Goal: Download file/media

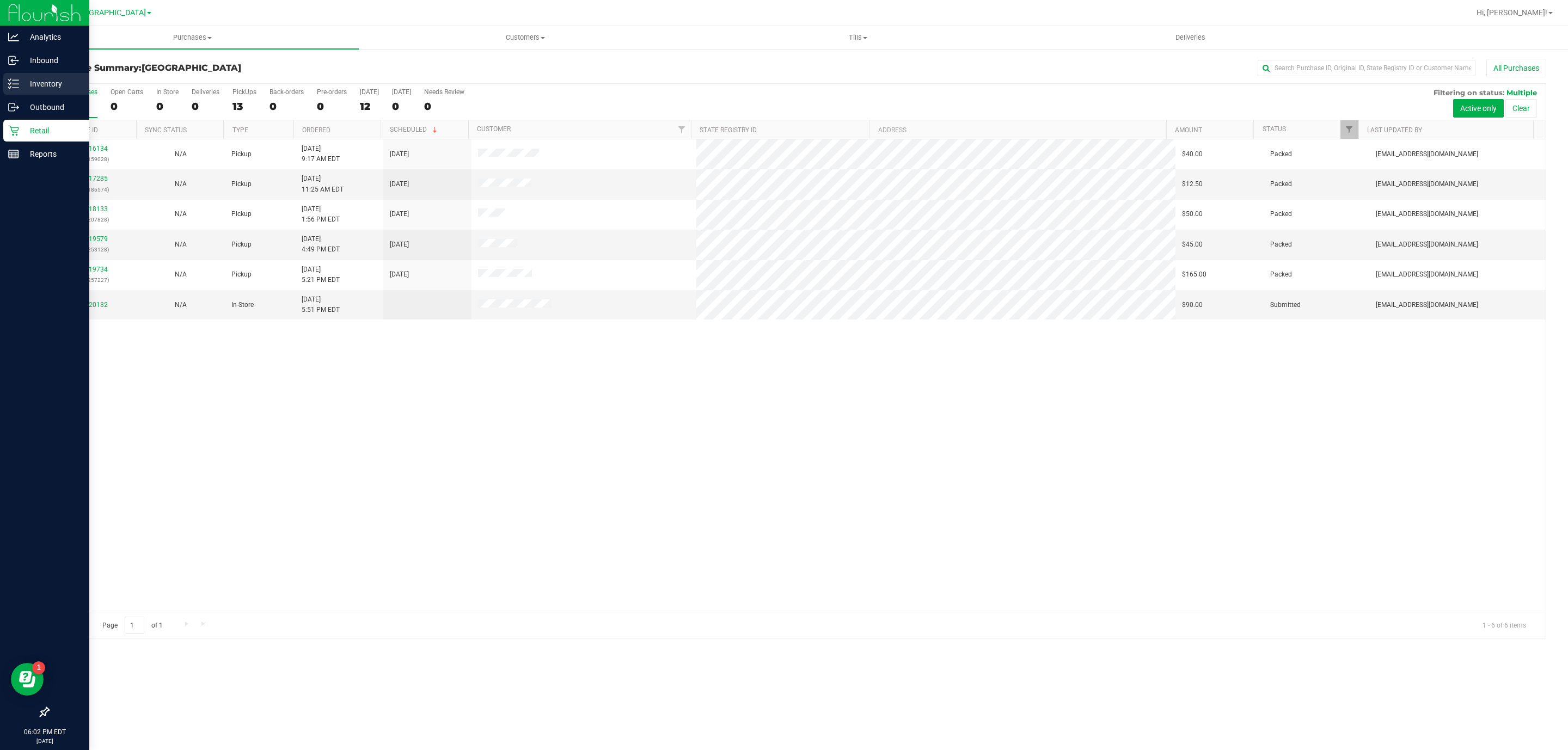
click at [36, 81] on p "Inventory" at bounding box center [52, 83] width 65 height 13
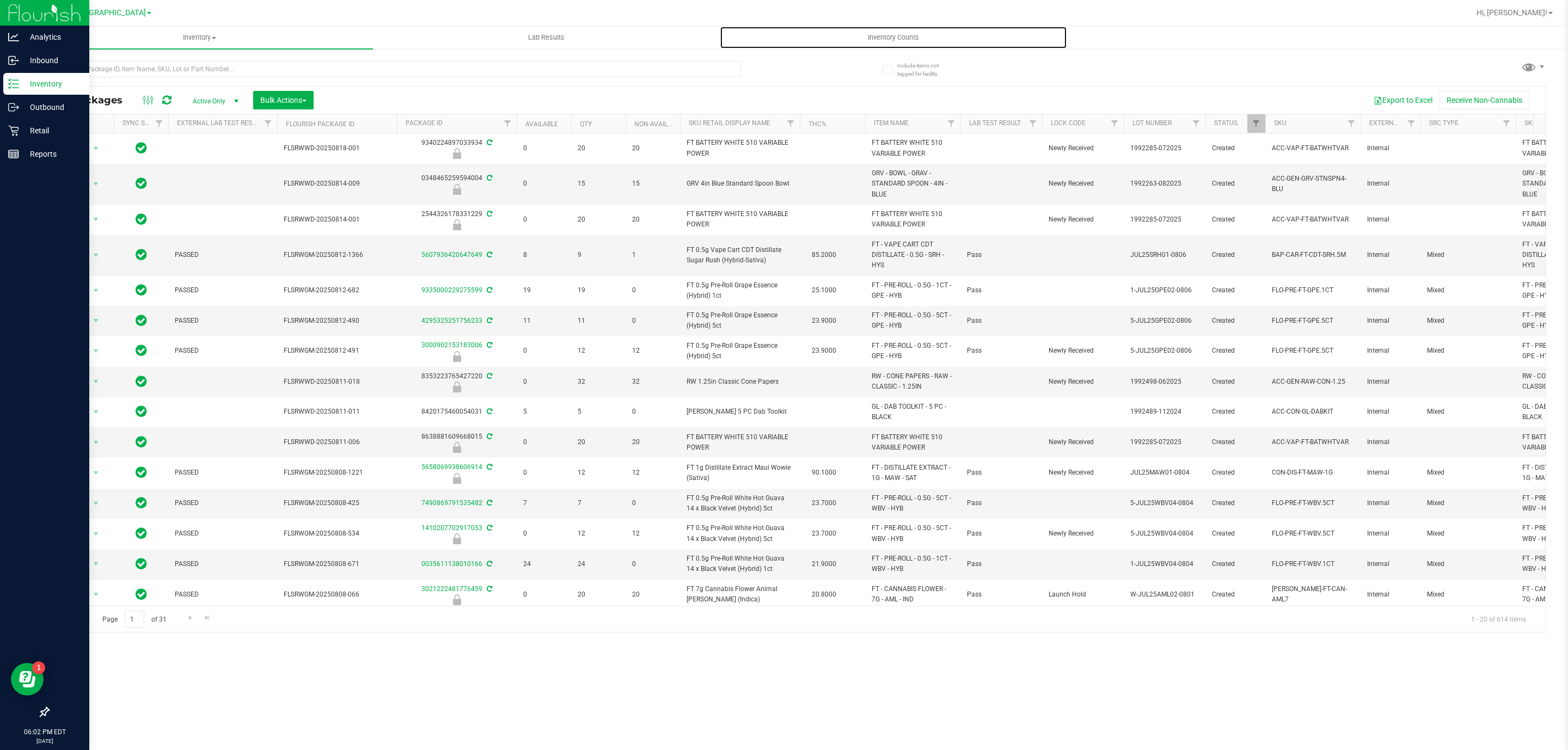
click at [911, 38] on span "Inventory Counts" at bounding box center [893, 38] width 80 height 10
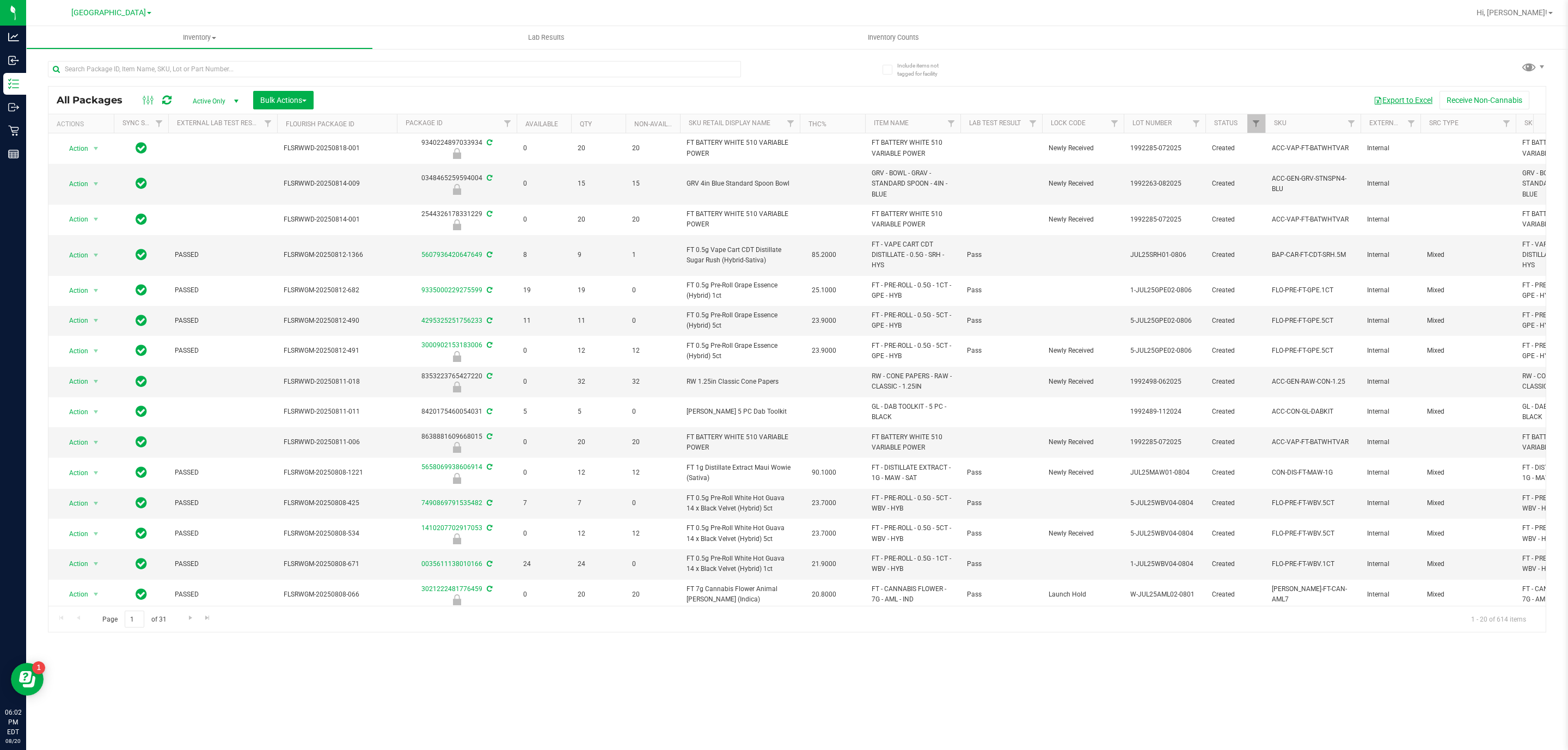
click at [1381, 103] on button "Export to Excel" at bounding box center [1403, 100] width 73 height 19
